Goal: Information Seeking & Learning: Check status

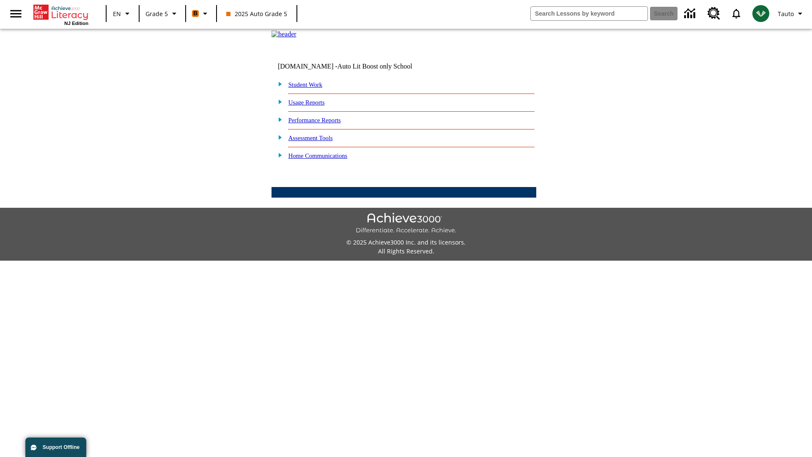
click at [324, 124] on link "Performance Reports" at bounding box center [315, 120] width 52 height 7
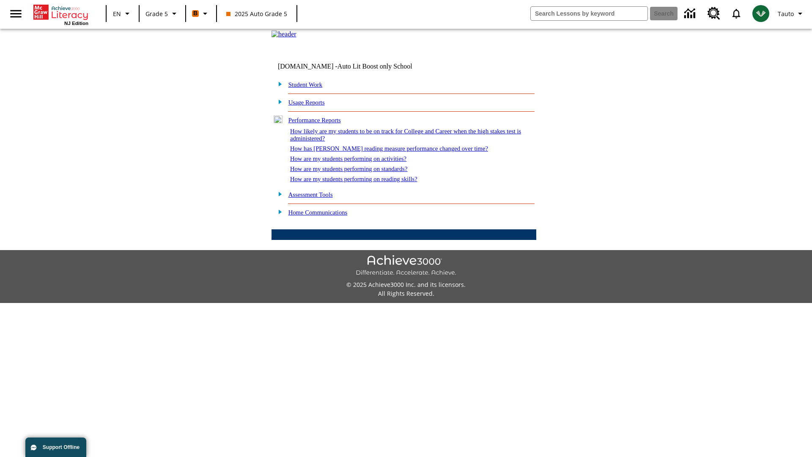
click at [357, 162] on link "How are my students performing on activities?" at bounding box center [348, 158] width 116 height 7
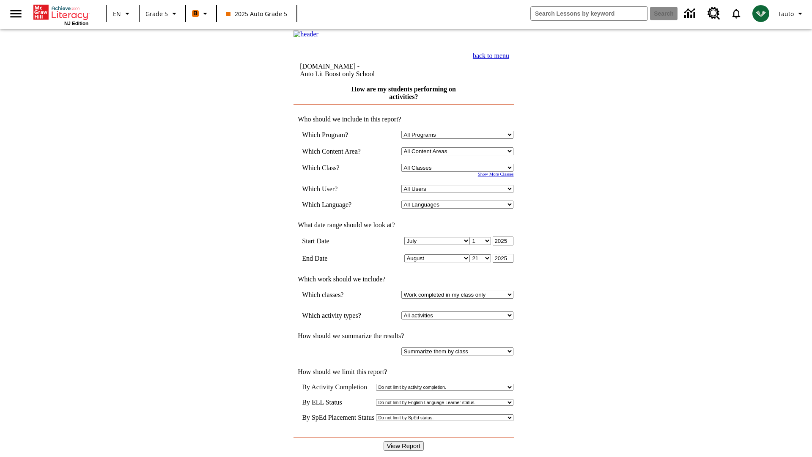
click at [459, 172] on select "Select a Class: All Classes 2025 Auto Grade 5 OL 2025 Auto Grade 6" at bounding box center [457, 168] width 112 height 8
select select "11133131"
